Goal: Task Accomplishment & Management: Manage account settings

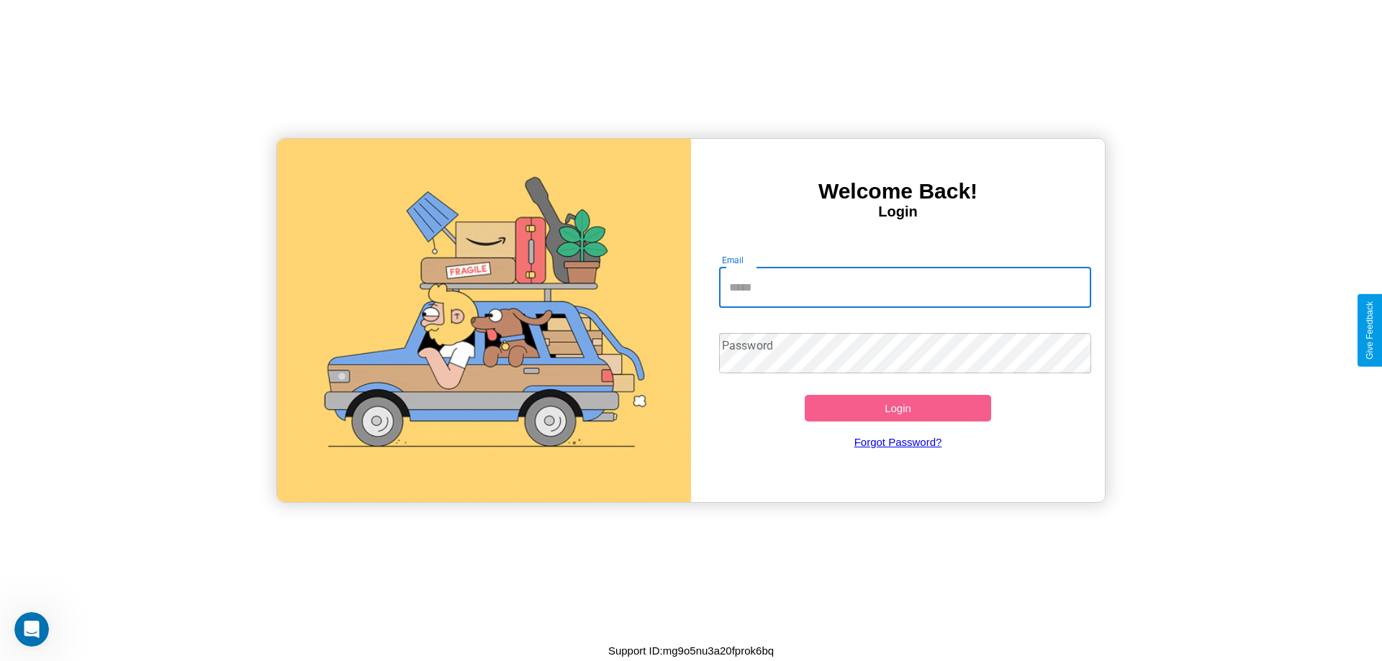
click at [905, 287] on input "Email" at bounding box center [905, 288] width 373 height 40
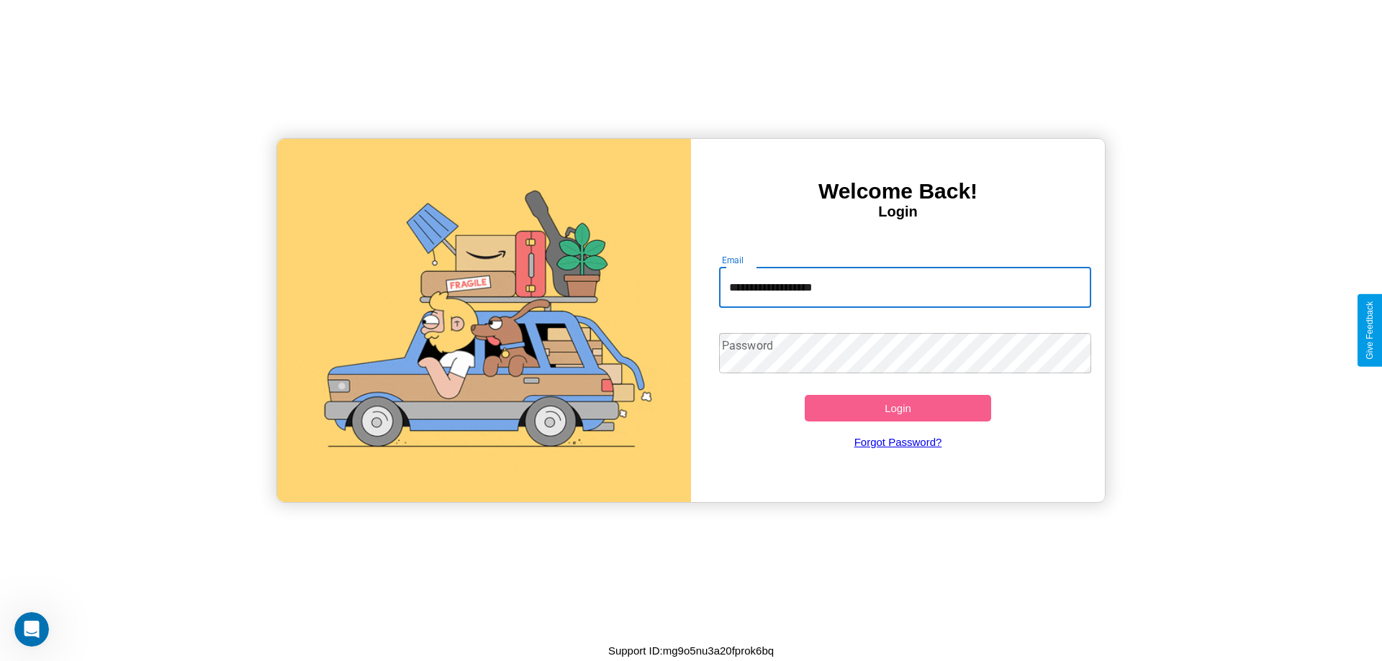
type input "**********"
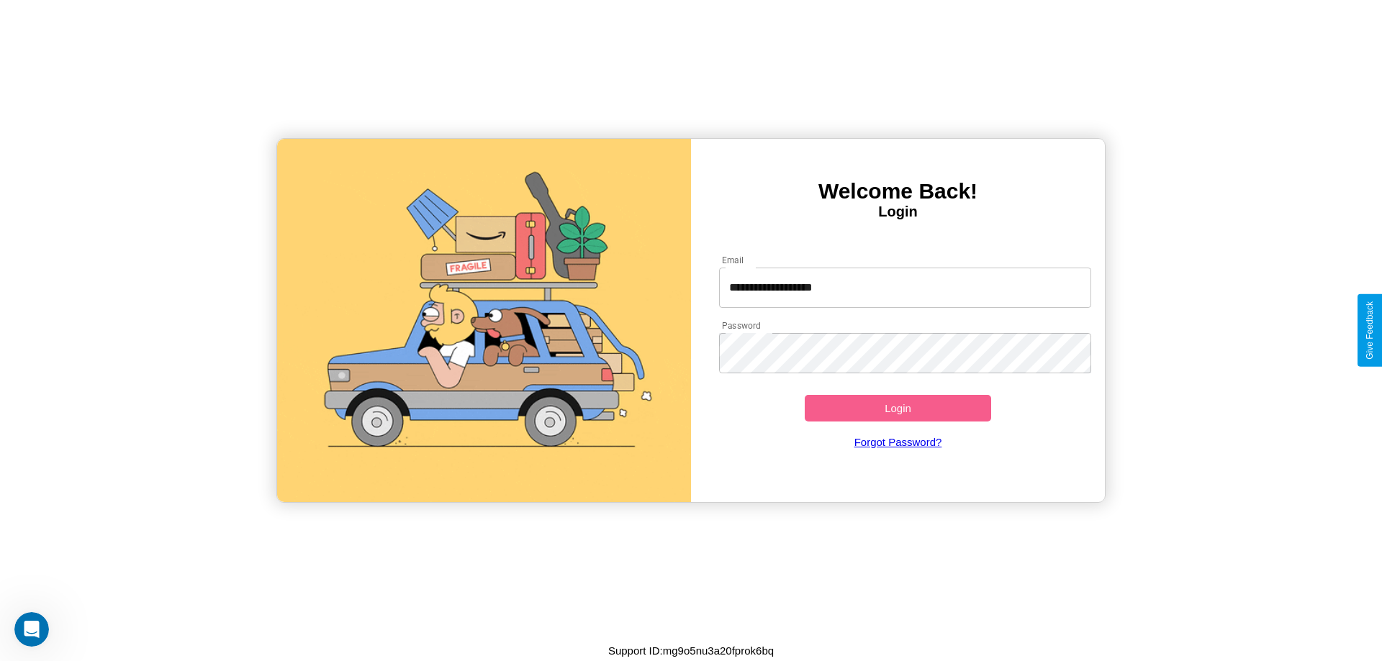
click at [898, 408] on button "Login" at bounding box center [898, 408] width 186 height 27
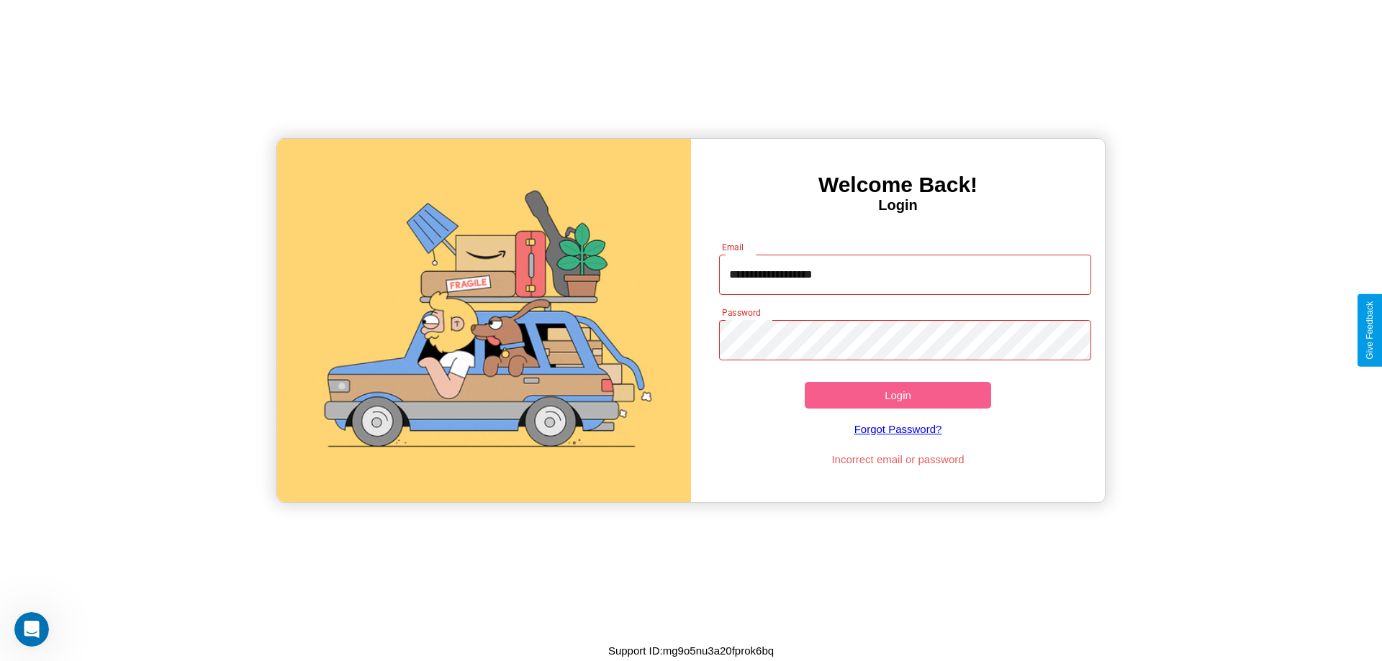
click at [898, 395] on button "Login" at bounding box center [898, 395] width 186 height 27
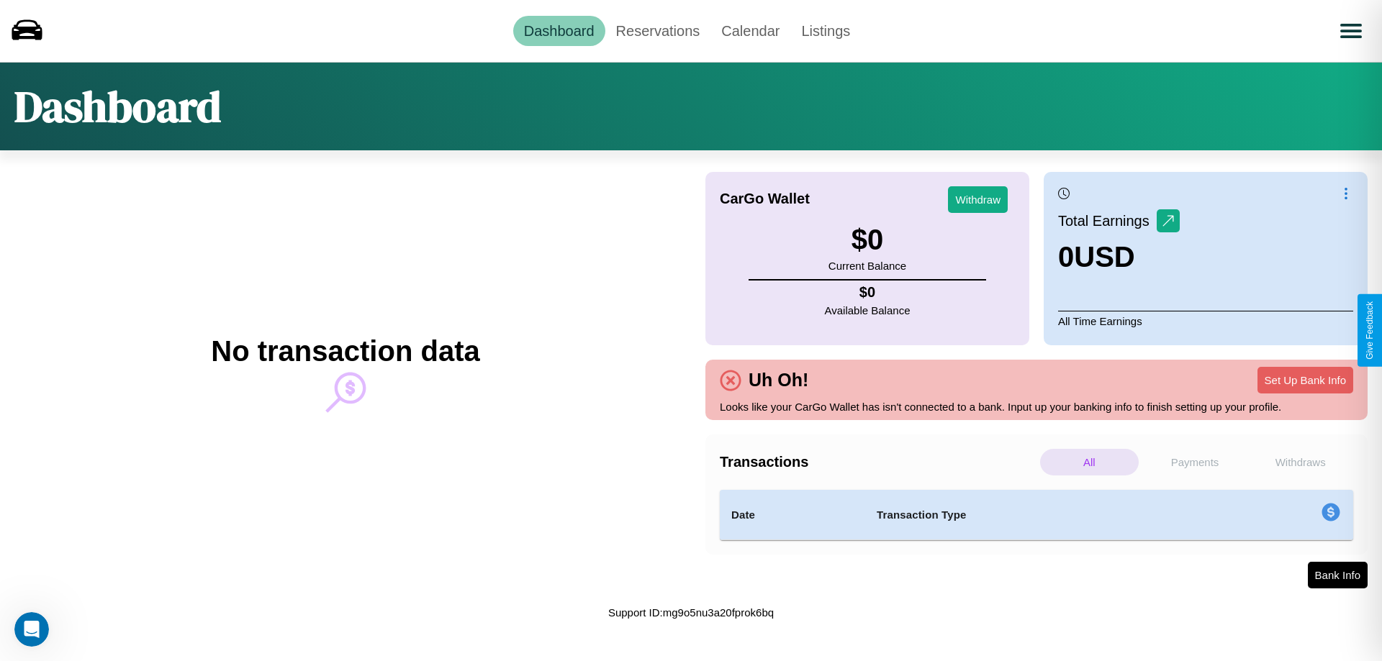
click at [1300, 462] on p "Withdraws" at bounding box center [1300, 462] width 99 height 27
click at [1195, 462] on p "Payments" at bounding box center [1195, 462] width 99 height 27
click at [750, 30] on link "Calendar" at bounding box center [750, 31] width 80 height 30
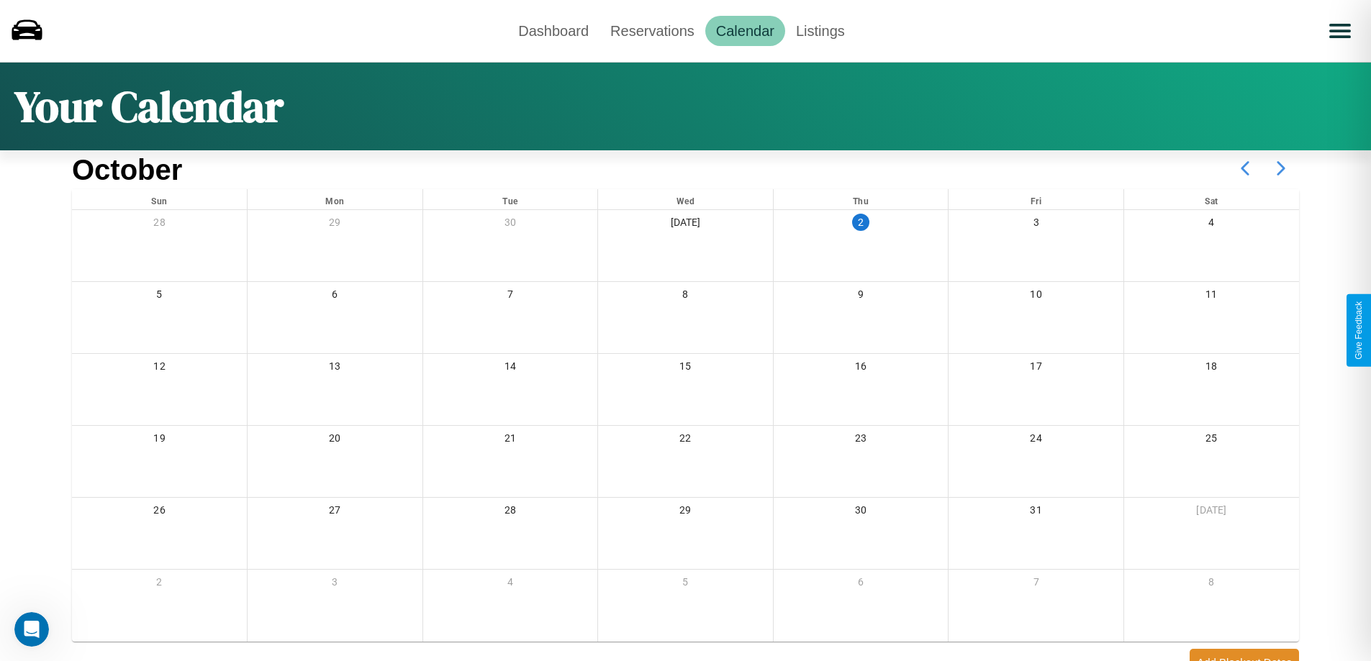
click at [1281, 168] on icon at bounding box center [1281, 168] width 36 height 36
click at [652, 30] on link "Reservations" at bounding box center [653, 31] width 106 height 30
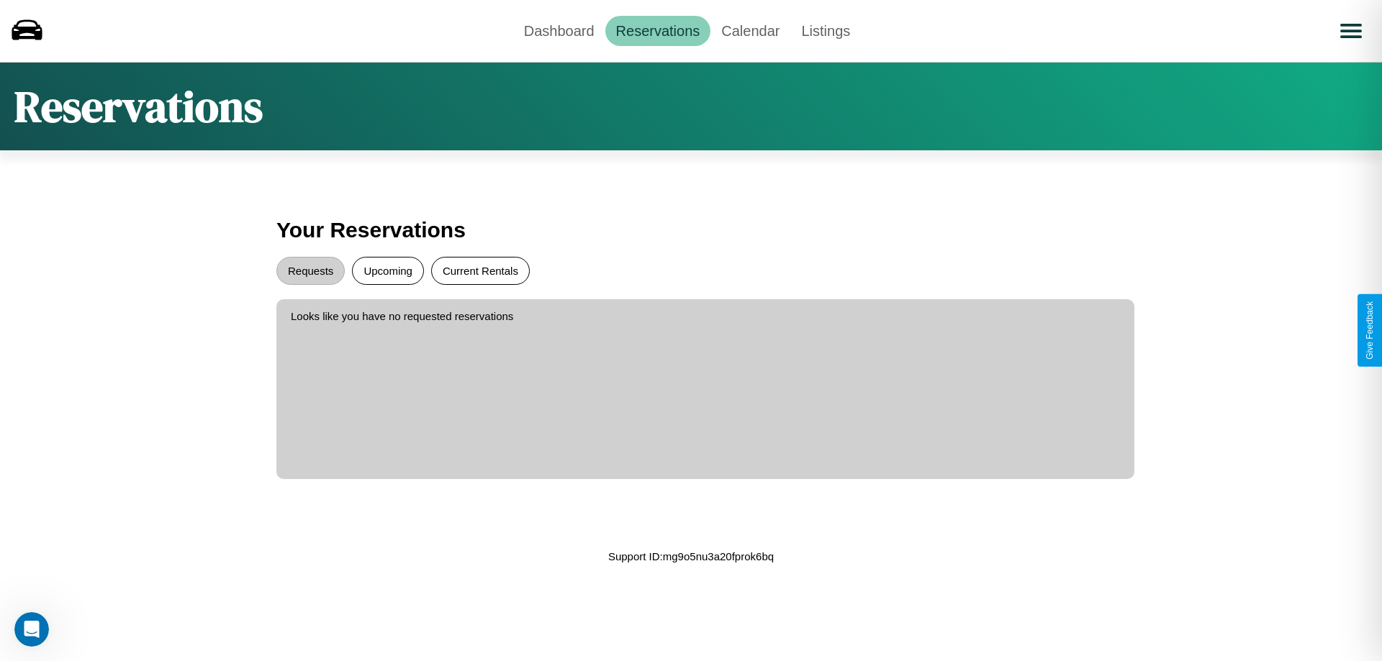
click at [480, 271] on button "Current Rentals" at bounding box center [480, 271] width 99 height 28
click at [310, 271] on button "Requests" at bounding box center [310, 271] width 68 height 28
